Goal: Task Accomplishment & Management: Manage account settings

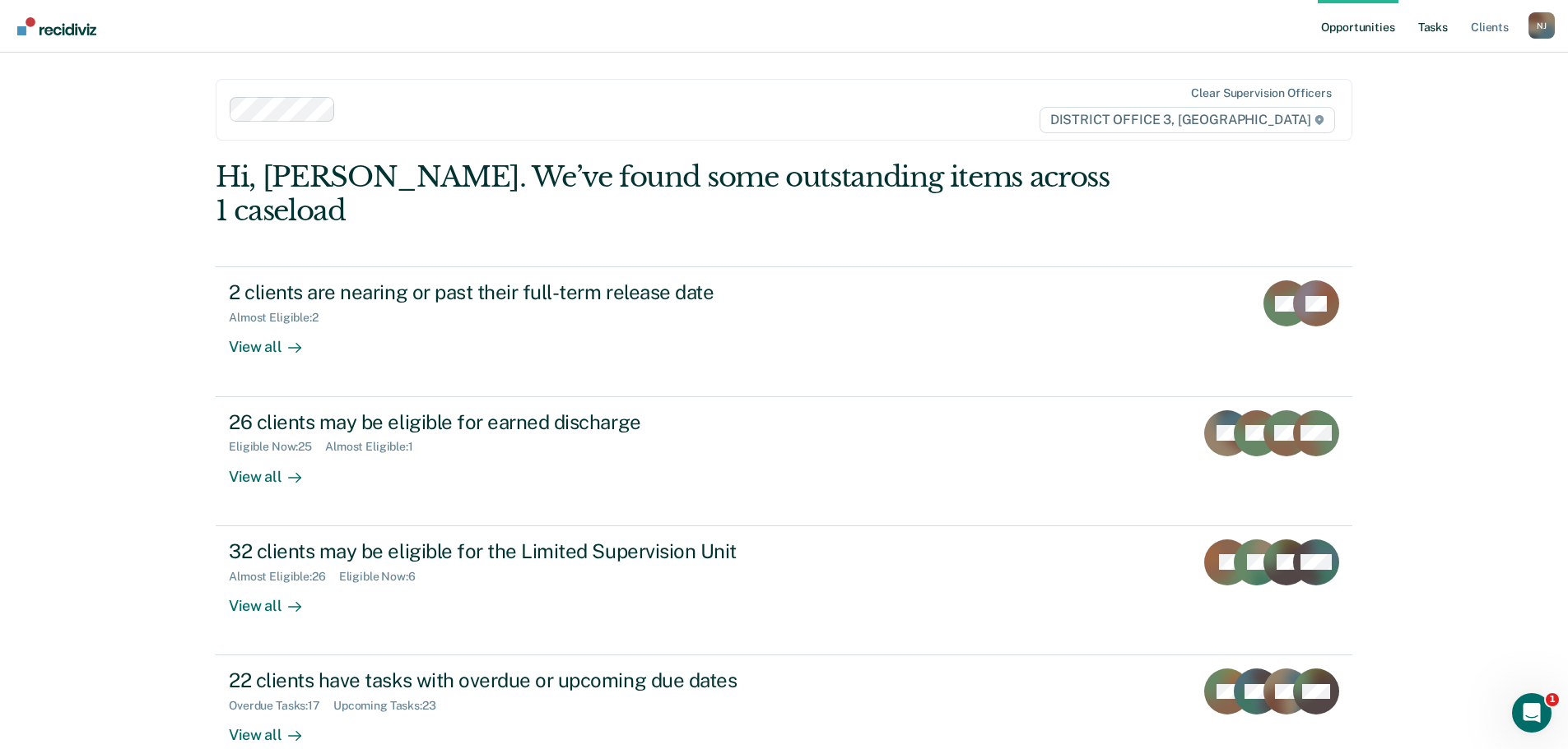
click at [1438, 27] on link "Tasks" at bounding box center [1432, 26] width 36 height 53
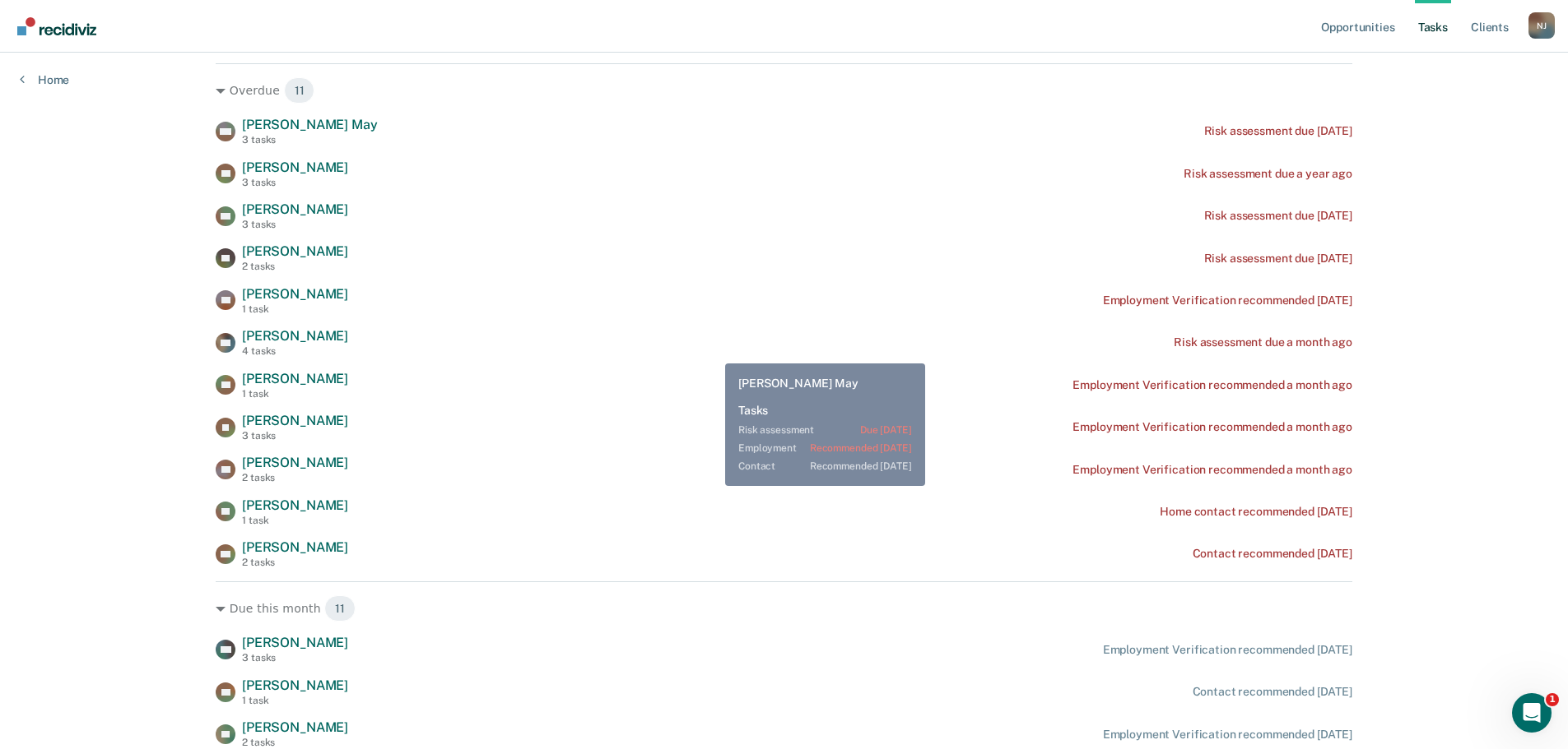
scroll to position [247, 0]
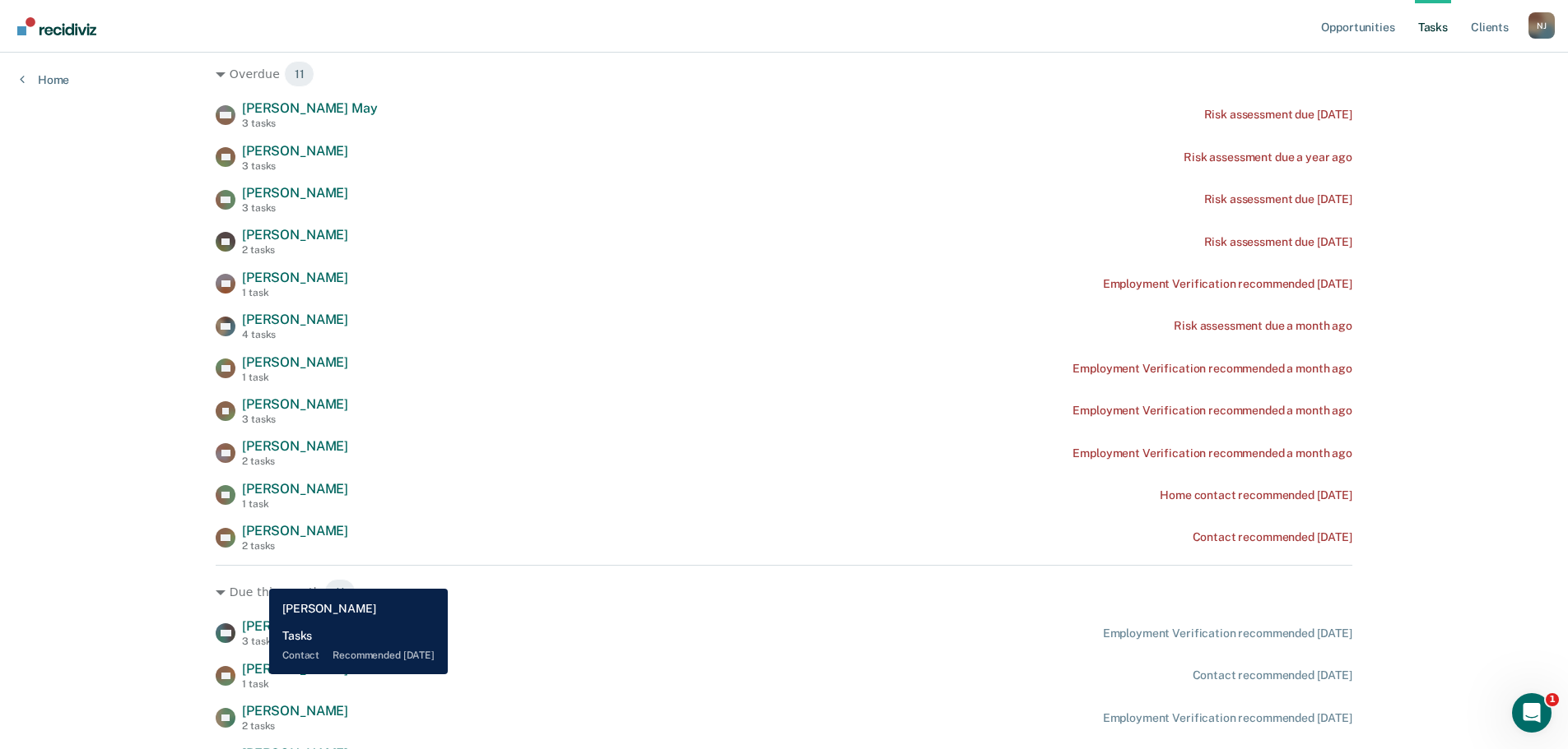
click at [257, 674] on span "[PERSON_NAME]" at bounding box center [295, 669] width 106 height 16
